Goal: Communication & Community: Ask a question

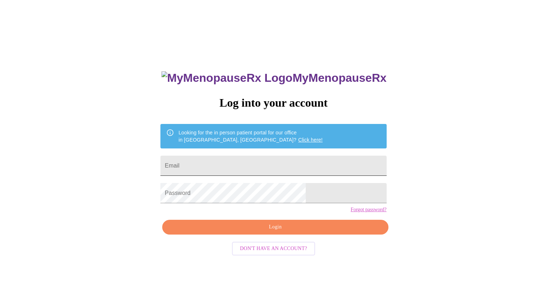
click at [276, 164] on input "Email" at bounding box center [274, 165] width 226 height 20
type input "[EMAIL_ADDRESS][DOMAIN_NAME]"
click at [241, 231] on span "Login" at bounding box center [275, 226] width 209 height 9
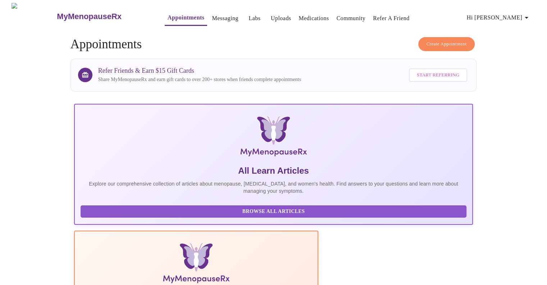
click at [168, 15] on link "Appointments" at bounding box center [186, 18] width 37 height 10
click at [529, 16] on icon "button" at bounding box center [527, 17] width 9 height 9
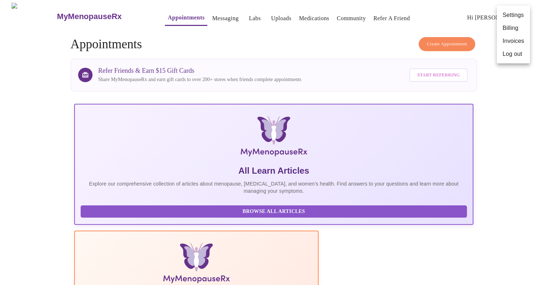
click at [174, 14] on div at bounding box center [276, 142] width 553 height 285
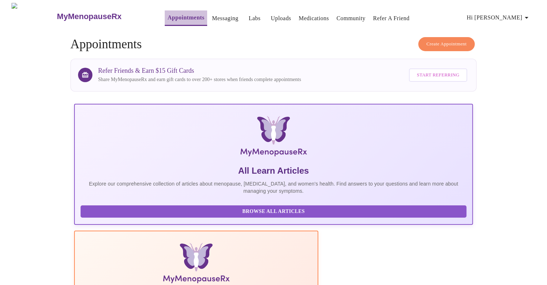
click at [168, 13] on link "Appointments" at bounding box center [186, 18] width 37 height 10
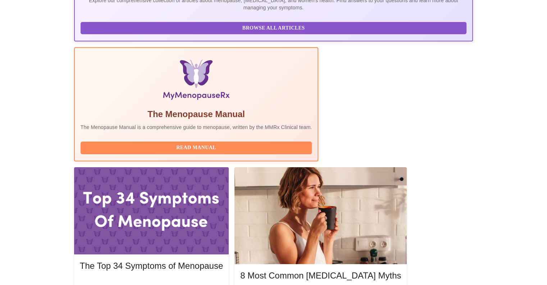
scroll to position [216, 0]
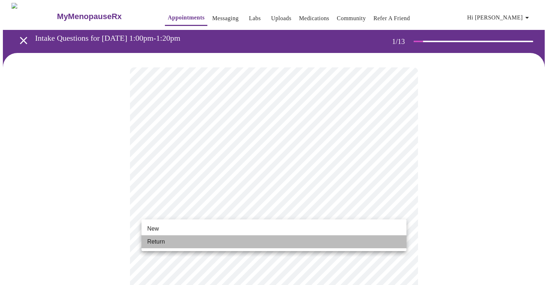
click at [162, 239] on span "Return" at bounding box center [156, 241] width 18 height 9
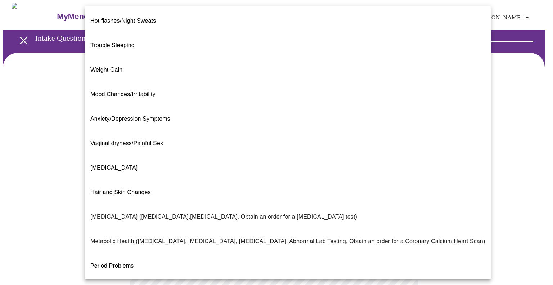
click at [209, 155] on body "MyMenopauseRx Appointments Messaging Labs Uploads Medications Community Refer a…" at bounding box center [276, 219] width 547 height 432
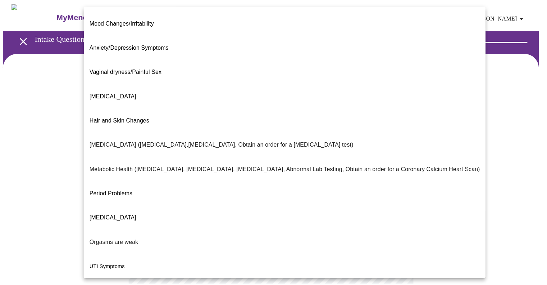
scroll to position [88, 0]
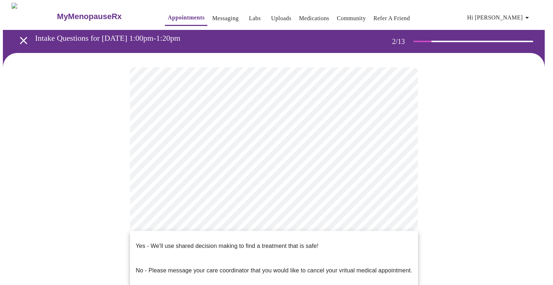
click at [204, 223] on body "MyMenopauseRx Appointments Messaging Labs Uploads Medications Community Refer a…" at bounding box center [276, 217] width 547 height 428
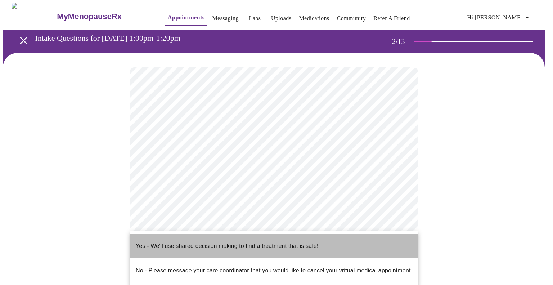
click at [209, 241] on p "Yes - We'll use shared decision making to find a treatment that is safe!" at bounding box center [227, 245] width 182 height 9
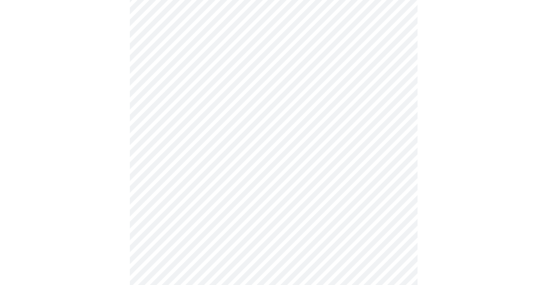
scroll to position [108, 0]
click at [105, 211] on div at bounding box center [274, 132] width 542 height 374
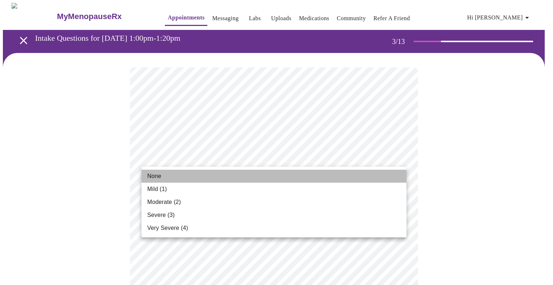
click at [314, 178] on li "None" at bounding box center [273, 176] width 265 height 13
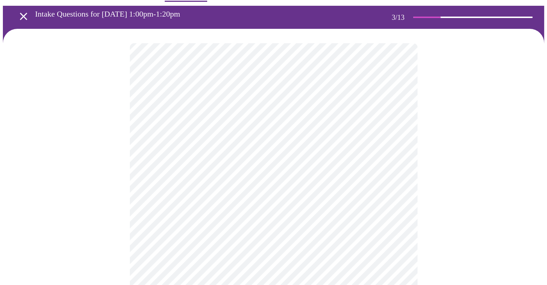
scroll to position [36, 0]
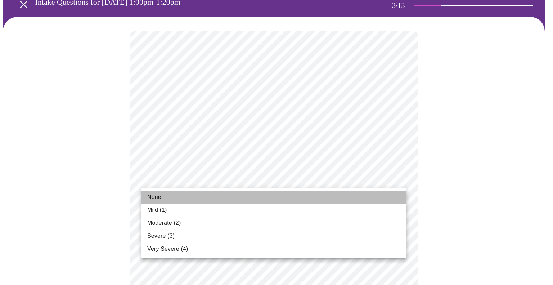
click at [339, 195] on li "None" at bounding box center [273, 196] width 265 height 13
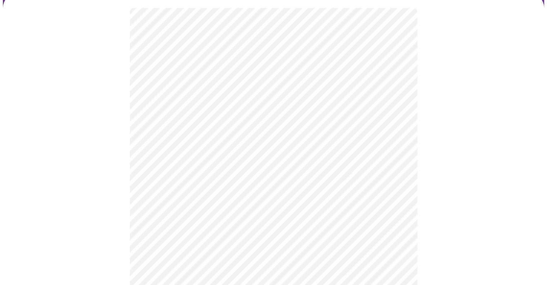
scroll to position [72, 0]
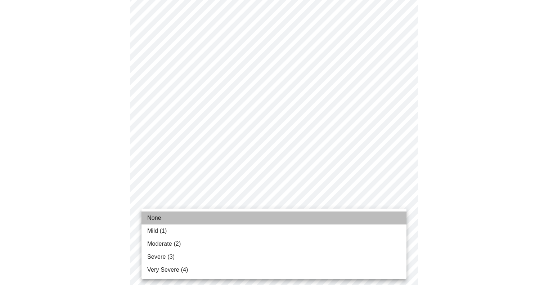
click at [289, 215] on li "None" at bounding box center [273, 217] width 265 height 13
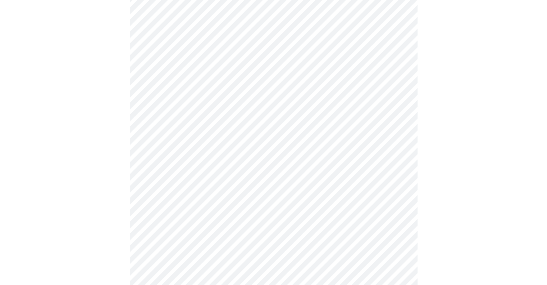
scroll to position [108, 0]
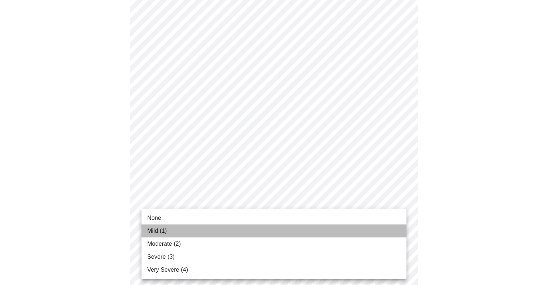
click at [286, 234] on li "Mild (1)" at bounding box center [273, 230] width 265 height 13
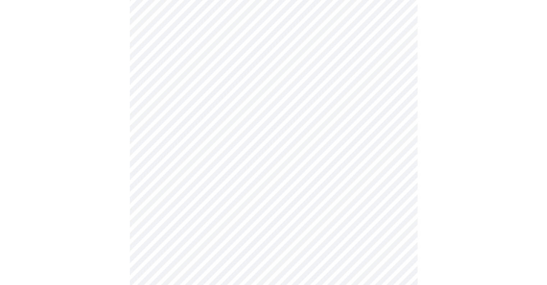
scroll to position [144, 0]
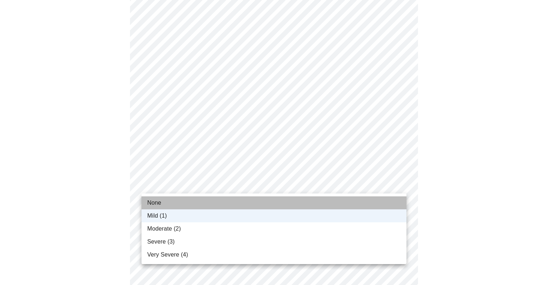
click at [253, 203] on li "None" at bounding box center [273, 202] width 265 height 13
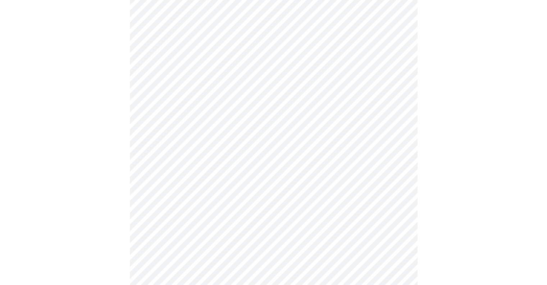
scroll to position [180, 0]
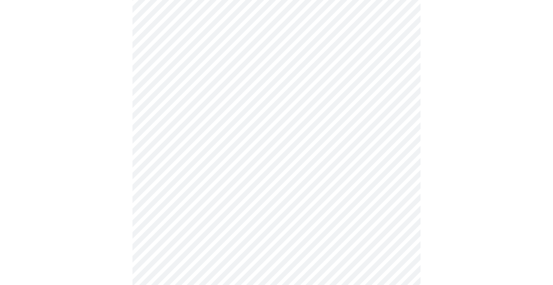
click at [301, 197] on body "MyMenopauseRx Appointments Messaging Labs Uploads Medications Community Refer a…" at bounding box center [276, 281] width 547 height 917
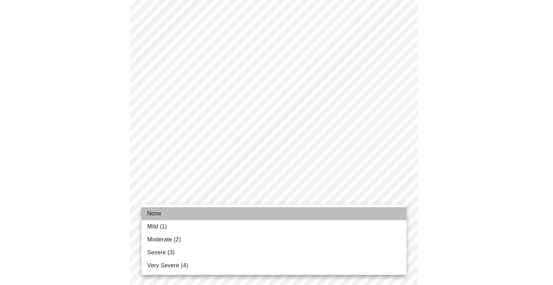
click at [291, 209] on li "None" at bounding box center [273, 213] width 265 height 13
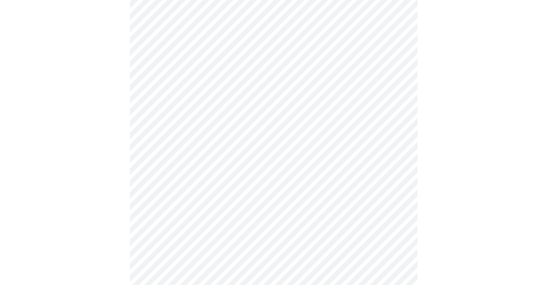
scroll to position [216, 0]
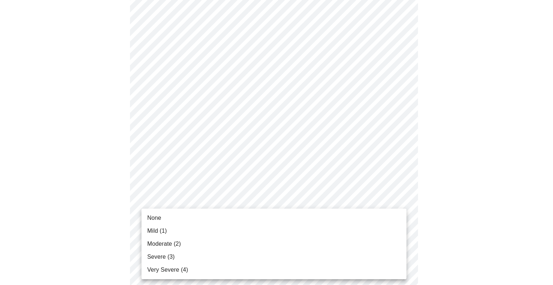
click at [302, 203] on body "MyMenopauseRx Appointments Messaging Labs Uploads Medications Community Refer a…" at bounding box center [276, 240] width 547 height 907
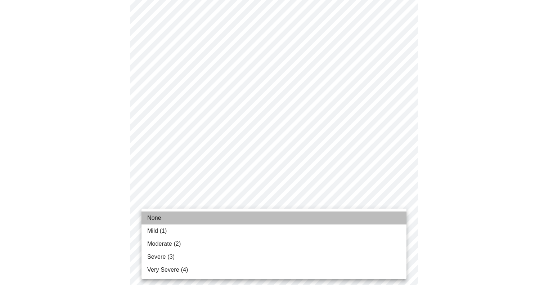
click at [282, 216] on li "None" at bounding box center [273, 217] width 265 height 13
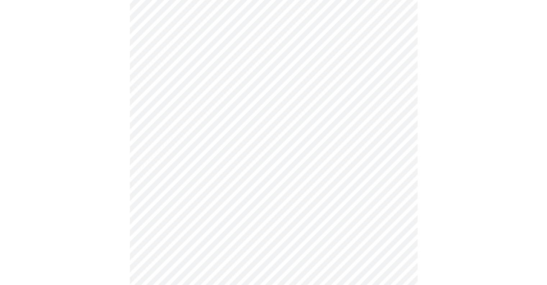
scroll to position [288, 0]
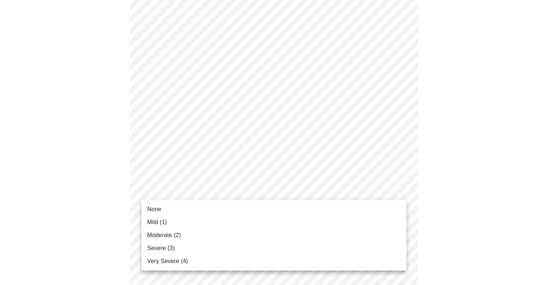
click at [372, 190] on body "MyMenopauseRx Appointments Messaging Labs Uploads Medications Community Refer a…" at bounding box center [276, 163] width 547 height 897
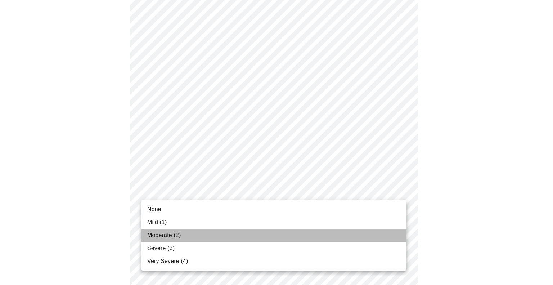
click at [316, 232] on li "Moderate (2)" at bounding box center [273, 235] width 265 height 13
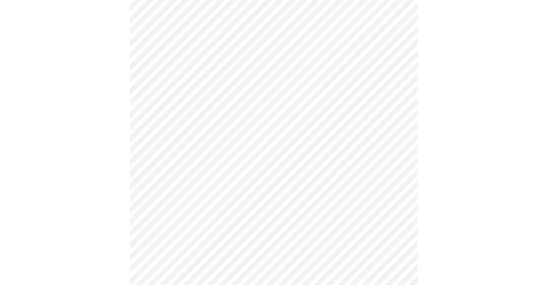
scroll to position [360, 0]
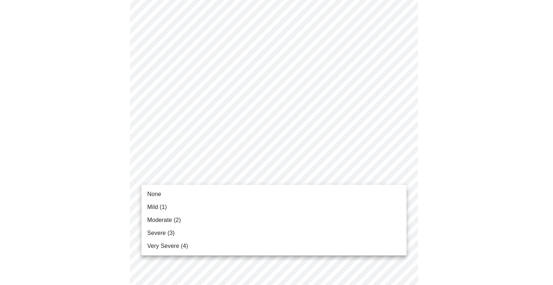
click at [349, 178] on body "MyMenopauseRx Appointments Messaging Labs Uploads Medications Community Refer a…" at bounding box center [276, 86] width 547 height 886
click at [328, 203] on li "Mild (1)" at bounding box center [273, 206] width 265 height 13
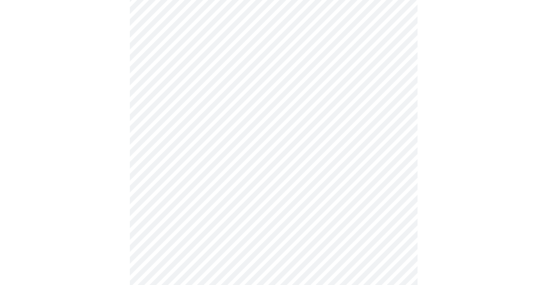
scroll to position [432, 0]
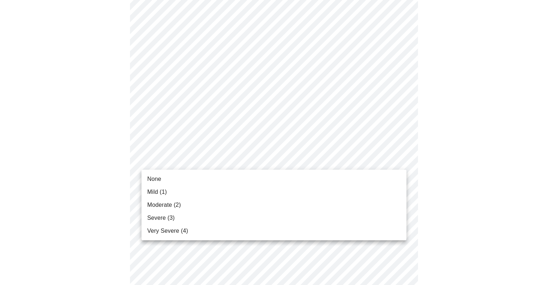
click at [372, 167] on body "MyMenopauseRx Appointments Messaging Labs Uploads Medications Community Refer a…" at bounding box center [276, 9] width 547 height 876
click at [345, 182] on li "None" at bounding box center [273, 178] width 265 height 13
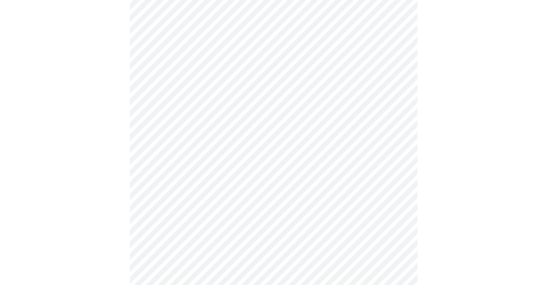
scroll to position [468, 0]
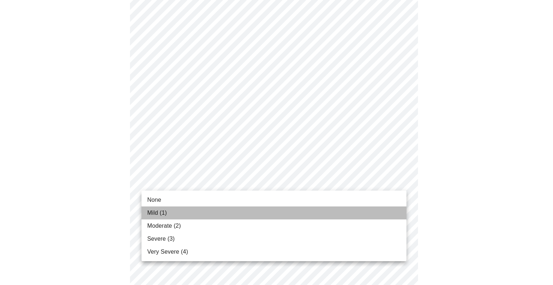
click at [324, 209] on li "Mild (1)" at bounding box center [273, 212] width 265 height 13
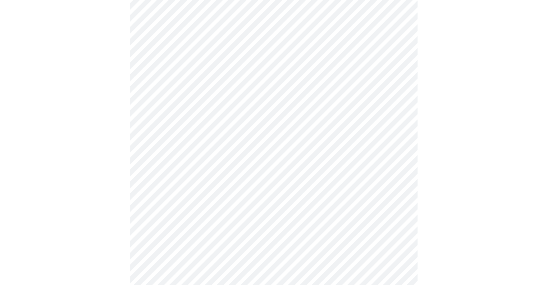
scroll to position [504, 0]
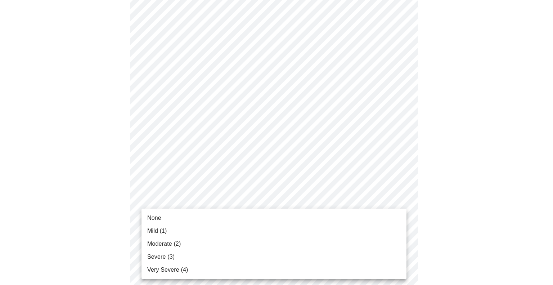
click at [239, 229] on li "Mild (1)" at bounding box center [273, 230] width 265 height 13
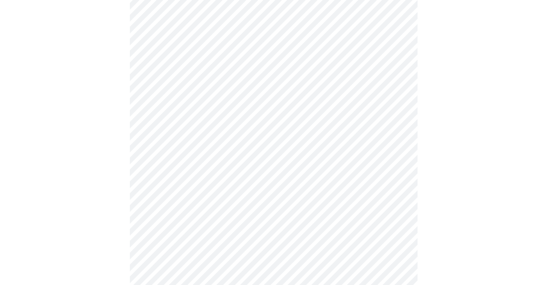
scroll to position [180, 0]
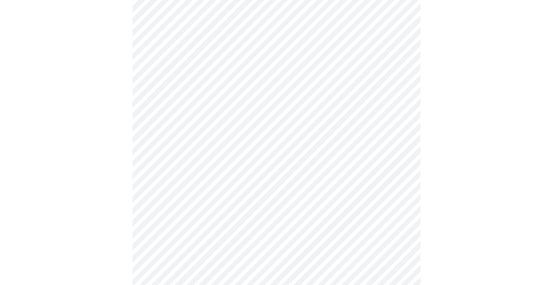
click at [229, 231] on body "MyMenopauseRx Appointments Messaging Labs Uploads Medications Community Refer a…" at bounding box center [276, 163] width 547 height 681
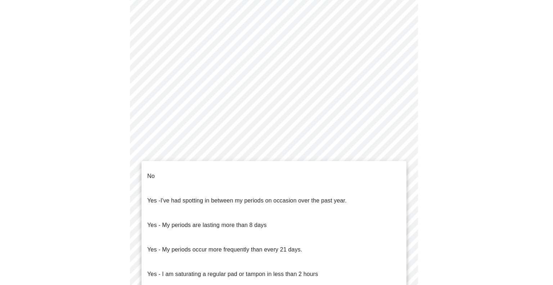
click at [216, 177] on li "No" at bounding box center [273, 176] width 265 height 24
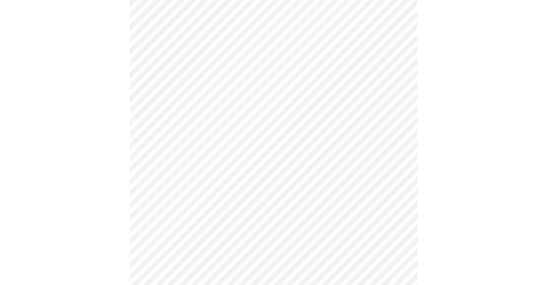
scroll to position [252, 0]
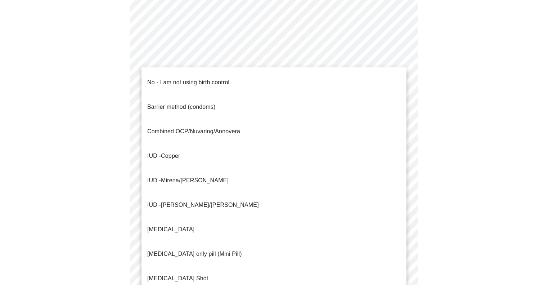
click at [192, 208] on body "MyMenopauseRx Appointments Messaging Labs Uploads Medications Community Refer a…" at bounding box center [276, 89] width 547 height 676
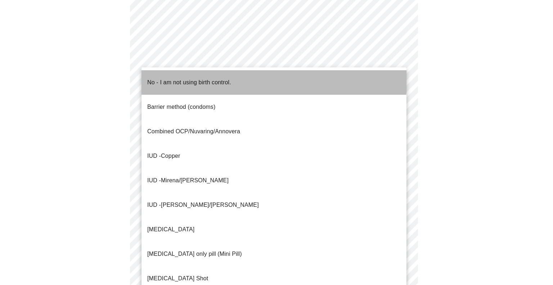
click at [151, 78] on p "No - I am not using birth control." at bounding box center [189, 82] width 84 height 9
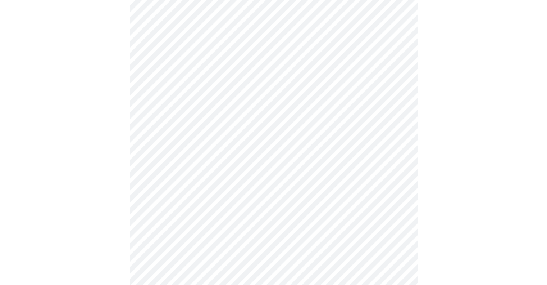
scroll to position [288, 0]
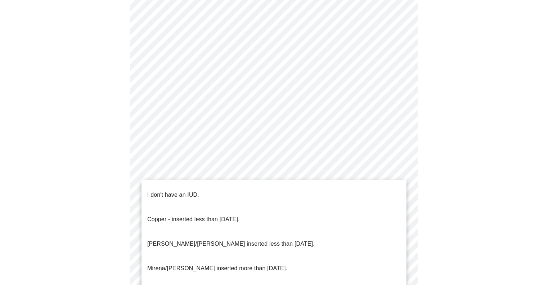
click at [309, 230] on body "MyMenopauseRx Appointments Messaging Labs Uploads Medications Community Refer a…" at bounding box center [276, 51] width 547 height 672
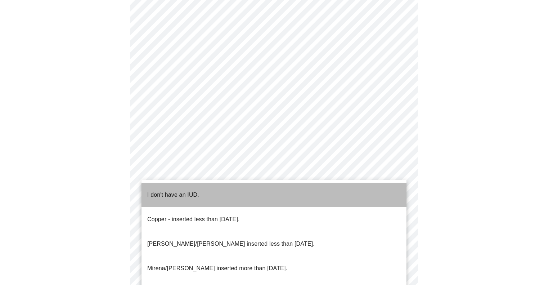
click at [279, 194] on li "I don't have an IUD." at bounding box center [273, 194] width 265 height 24
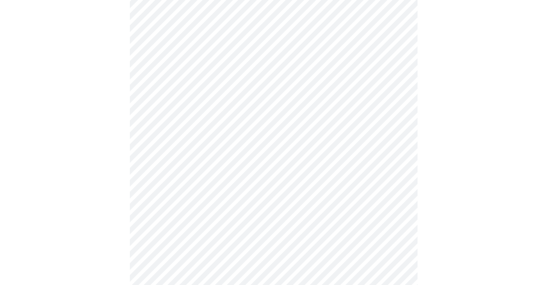
scroll to position [360, 0]
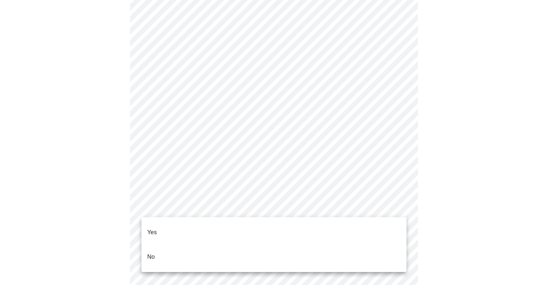
click at [278, 225] on li "Yes" at bounding box center [273, 232] width 265 height 24
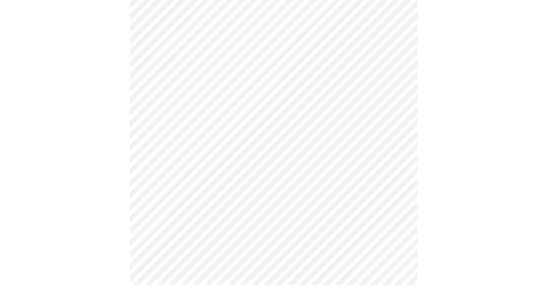
scroll to position [1800, 0]
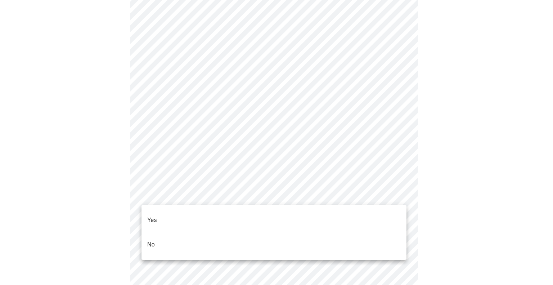
click at [220, 234] on li "No" at bounding box center [273, 244] width 265 height 24
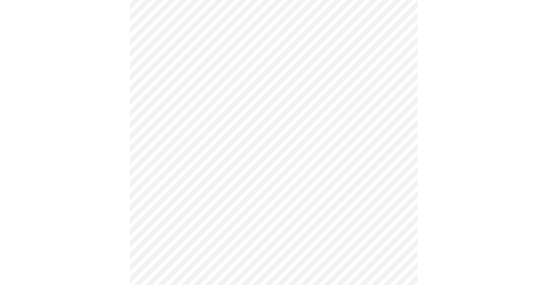
scroll to position [216, 0]
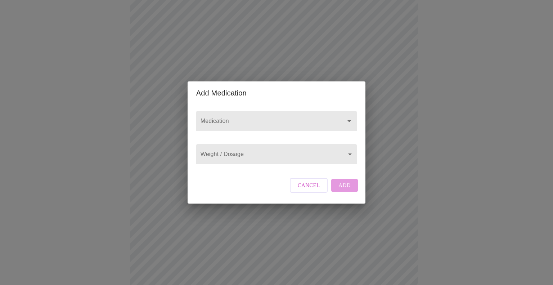
click at [226, 118] on input "Medication" at bounding box center [266, 124] width 134 height 13
click at [228, 135] on li "[MEDICAL_DATA] Subcutaneous Solution Auto-injector" at bounding box center [276, 134] width 158 height 13
type input "[MEDICAL_DATA] Subcutaneous Solution Auto-injector"
click at [217, 155] on body "MyMenopauseRx Appointments Messaging Labs Uploads Medications Community Refer a…" at bounding box center [276, 143] width 547 height 713
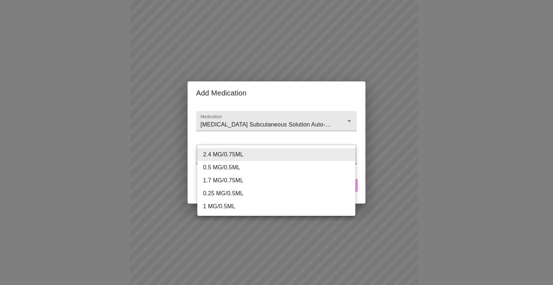
click at [245, 189] on li "0.25 MG/0.5ML" at bounding box center [276, 193] width 158 height 13
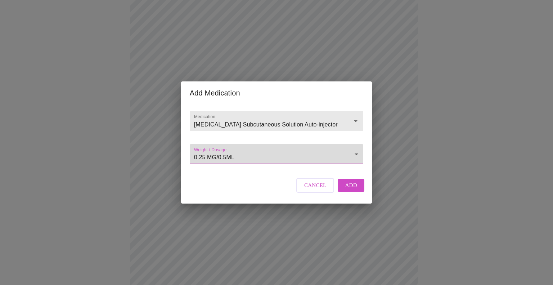
type input "0.25 MG/0.5ML"
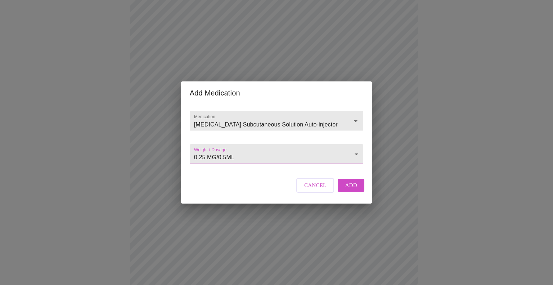
click at [348, 190] on span "Add" at bounding box center [351, 184] width 12 height 9
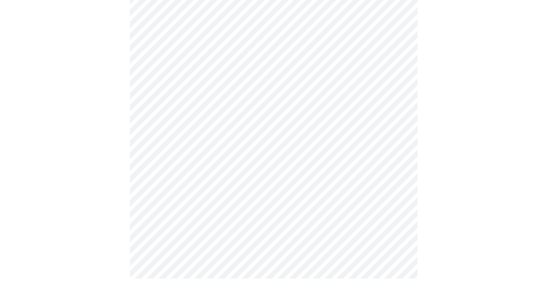
scroll to position [455, 0]
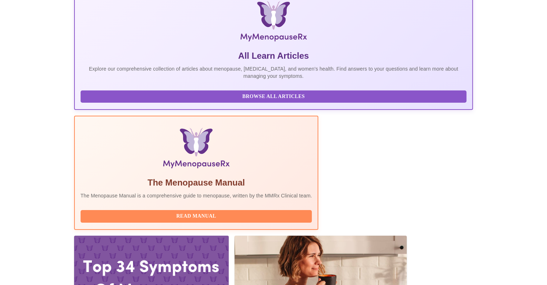
scroll to position [144, 0]
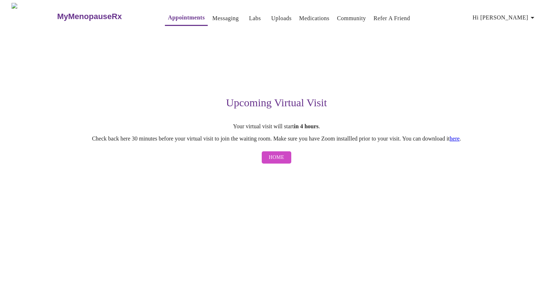
click at [536, 15] on icon "button" at bounding box center [532, 17] width 9 height 9
click at [209, 19] on div at bounding box center [276, 142] width 553 height 285
click at [212, 17] on link "Messaging" at bounding box center [225, 18] width 26 height 10
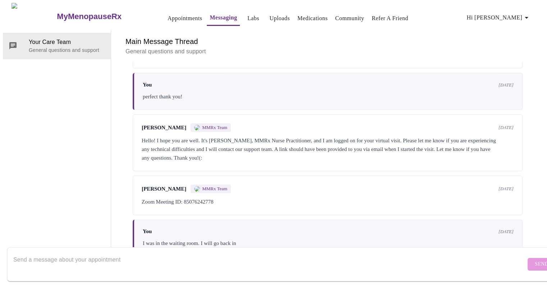
scroll to position [335, 0]
click at [72, 261] on textarea "Send a message about your appointment" at bounding box center [269, 263] width 513 height 23
drag, startPoint x: 184, startPoint y: 251, endPoint x: 0, endPoint y: 257, distance: 184.0
click at [3, 256] on div "MyMenopauseRx Appointments Messaging Labs Uploads Medications Community Refer a…" at bounding box center [274, 129] width 542 height 253
type textarea "Good Morning is it possible to reschedule [DATE] appointment?"
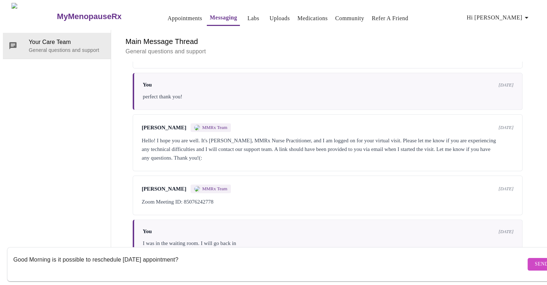
click at [535, 259] on span "Send" at bounding box center [542, 263] width 14 height 9
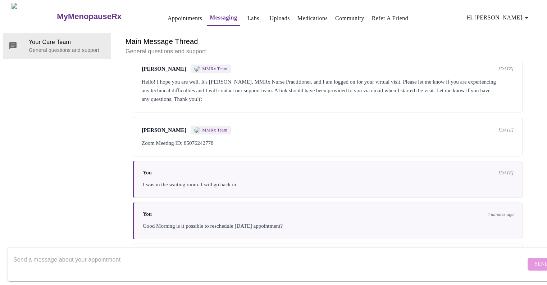
scroll to position [440, 0]
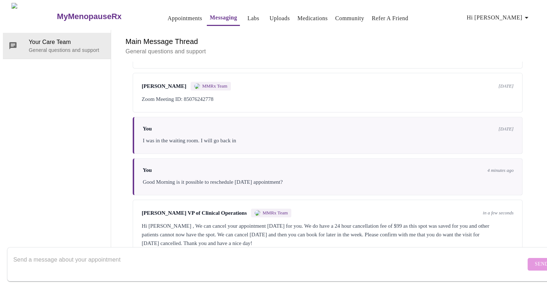
click at [264, 254] on textarea "Send a message about your appointment" at bounding box center [269, 263] width 513 height 23
type textarea "no I will keep it thank you"
click at [535, 259] on span "Send" at bounding box center [542, 263] width 14 height 9
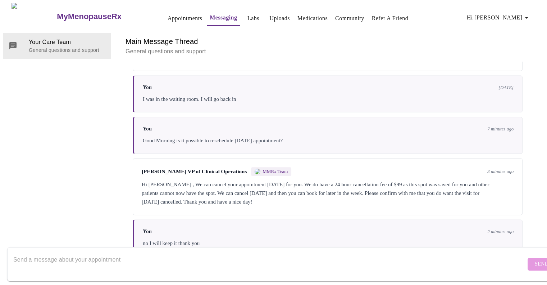
scroll to position [0, 0]
click at [169, 17] on link "Appointments" at bounding box center [185, 18] width 35 height 10
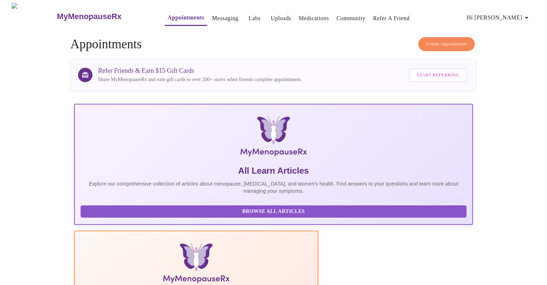
click at [529, 17] on icon "button" at bounding box center [527, 18] width 4 height 2
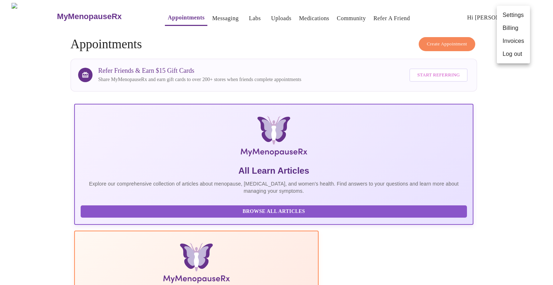
click at [507, 56] on li "Log out" at bounding box center [513, 54] width 33 height 13
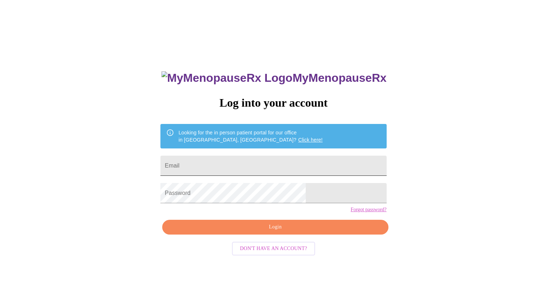
click at [240, 163] on input "Email" at bounding box center [274, 165] width 226 height 20
type input "[EMAIL_ADDRESS][DOMAIN_NAME]"
click at [333, 231] on span "Login" at bounding box center [275, 226] width 209 height 9
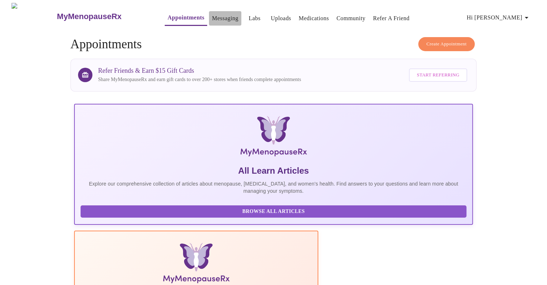
click at [212, 17] on link "Messaging" at bounding box center [225, 18] width 26 height 10
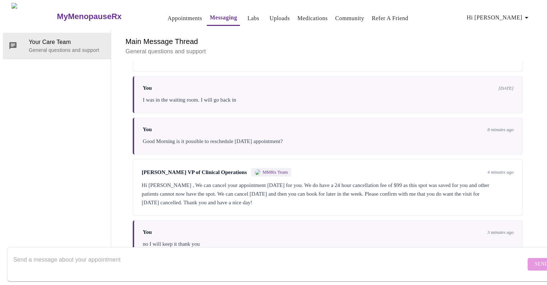
scroll to position [483, 0]
click at [222, 219] on div "You 3 minutes ago no I will keep it thank you" at bounding box center [328, 237] width 390 height 37
click at [524, 14] on span "Hi [PERSON_NAME]" at bounding box center [499, 18] width 64 height 10
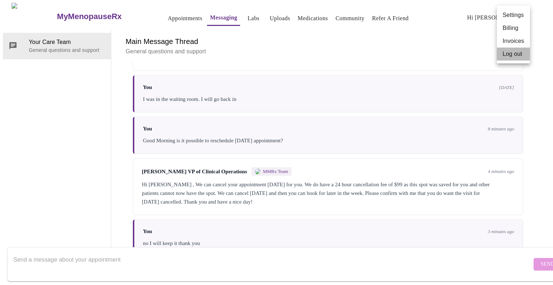
click at [510, 54] on li "Log out" at bounding box center [513, 54] width 33 height 13
